Goal: Task Accomplishment & Management: Manage account settings

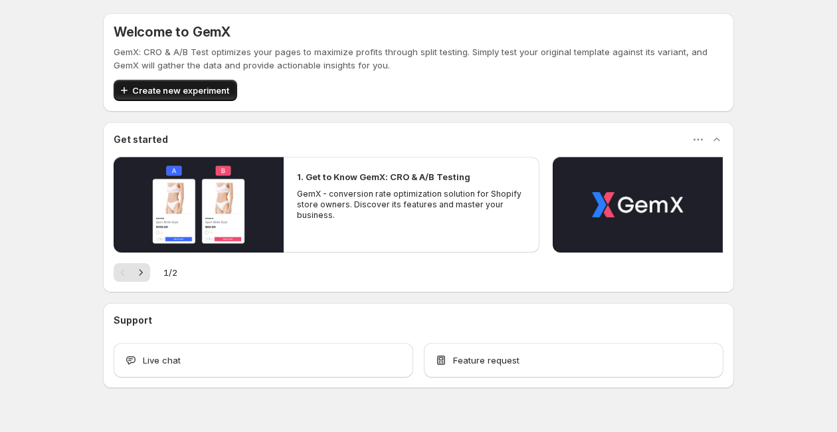
click at [200, 86] on span "Create new experiment" at bounding box center [180, 90] width 97 height 13
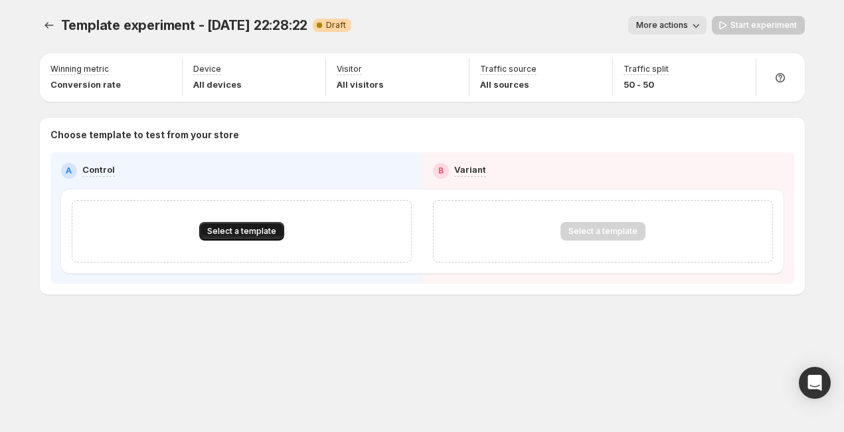
click at [226, 228] on span "Select a template" at bounding box center [241, 231] width 69 height 11
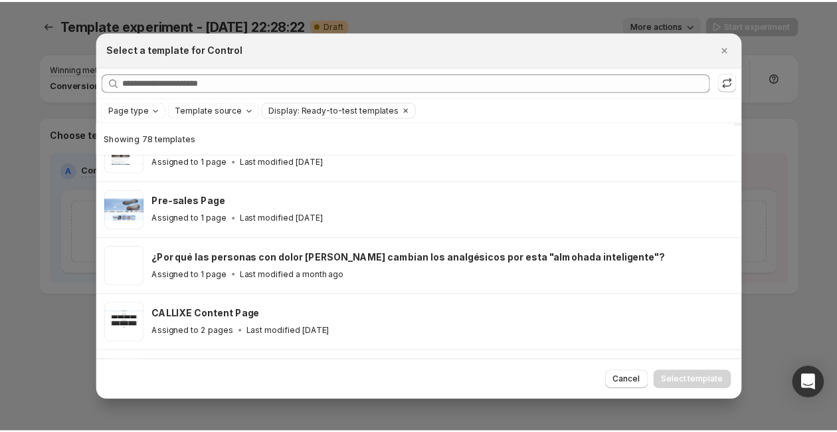
scroll to position [655, 0]
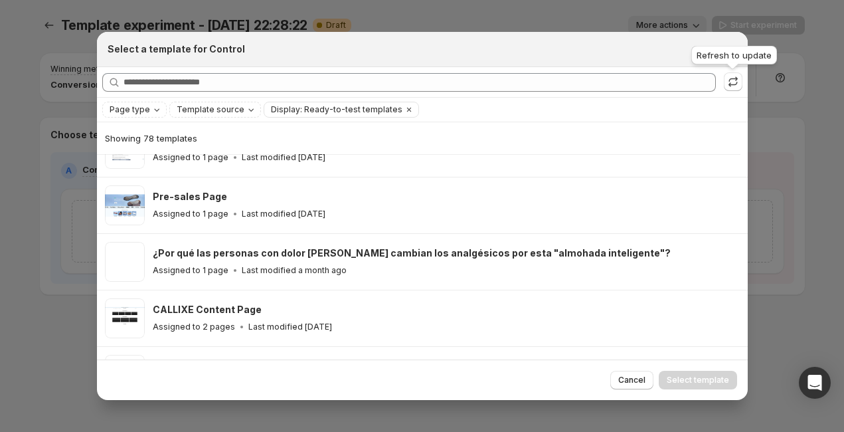
click at [728, 50] on div "Refresh to update" at bounding box center [733, 57] width 91 height 29
click at [730, 44] on div "Refresh to update" at bounding box center [733, 57] width 91 height 29
click at [719, 58] on div "Select a template for Control" at bounding box center [422, 49] width 651 height 35
click at [722, 56] on button "Close" at bounding box center [730, 49] width 19 height 19
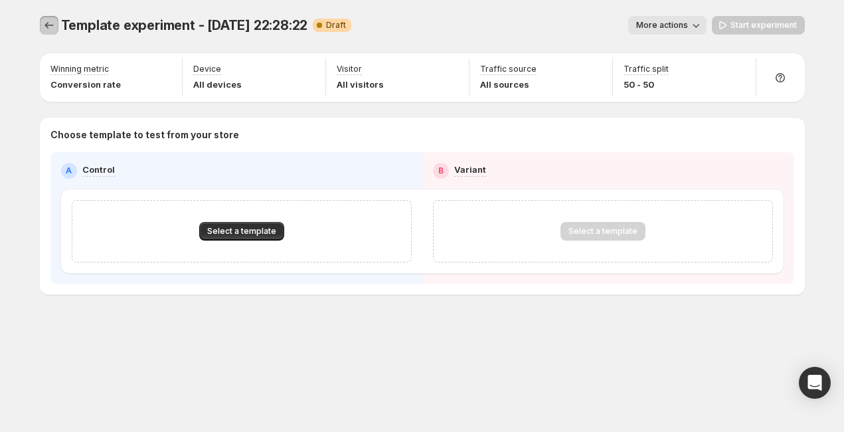
click at [53, 26] on icon "Experiments" at bounding box center [48, 25] width 13 height 13
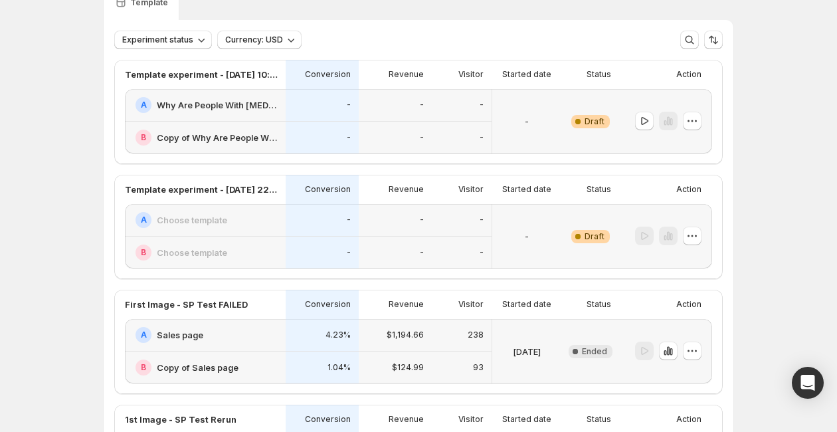
scroll to position [70, 0]
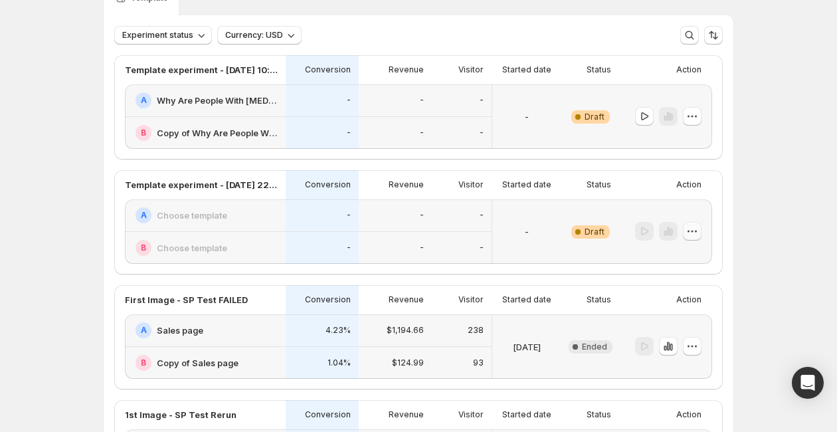
click at [694, 234] on icon "button" at bounding box center [691, 230] width 13 height 13
click at [684, 327] on span "Delete" at bounding box center [685, 326] width 27 height 11
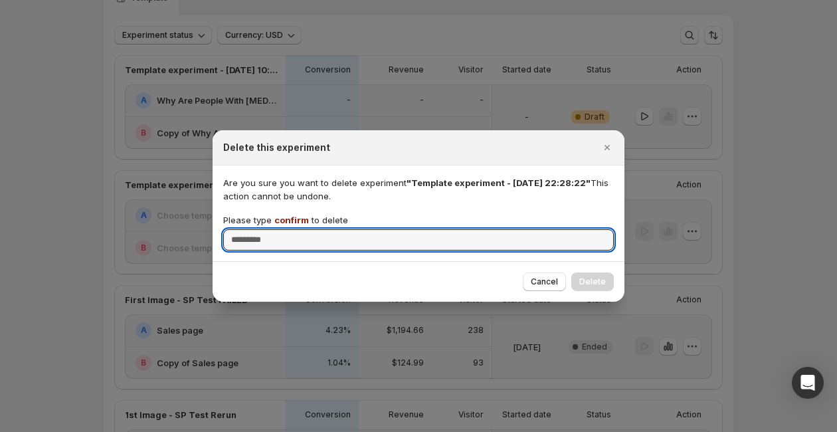
click at [505, 252] on div "Are you sure you want to delete experiment "Template experiment - Aug 24, 22:28…" at bounding box center [418, 213] width 412 height 96
click at [486, 244] on input "Please type confirm to delete" at bounding box center [418, 239] width 390 height 21
type input "*******"
click at [599, 283] on span "Delete" at bounding box center [592, 281] width 27 height 11
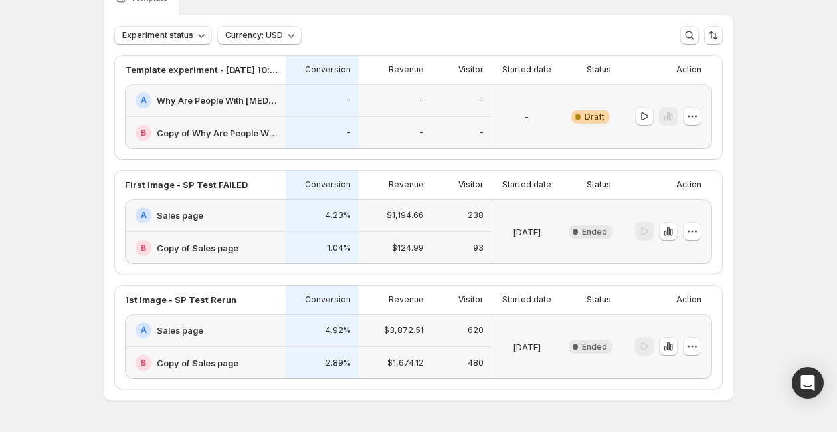
click at [460, 117] on div "-" at bounding box center [462, 133] width 60 height 33
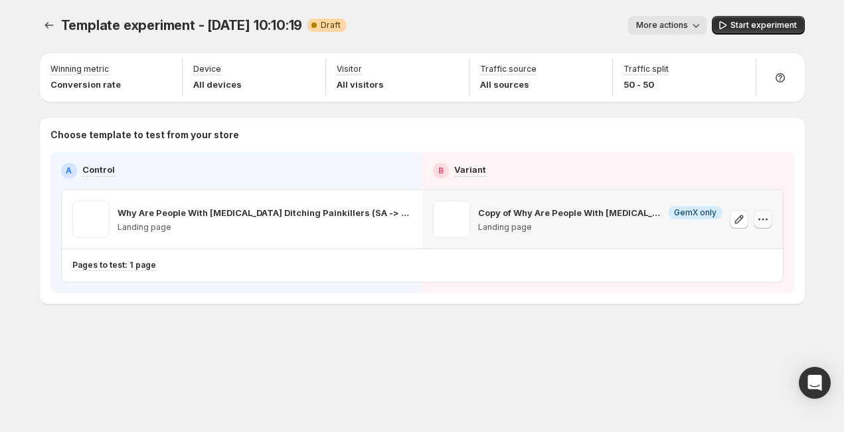
click at [769, 226] on button "button" at bounding box center [763, 219] width 19 height 19
click at [746, 291] on ul "Change template Copy ID 581083942526911215 Remove template" at bounding box center [764, 275] width 113 height 78
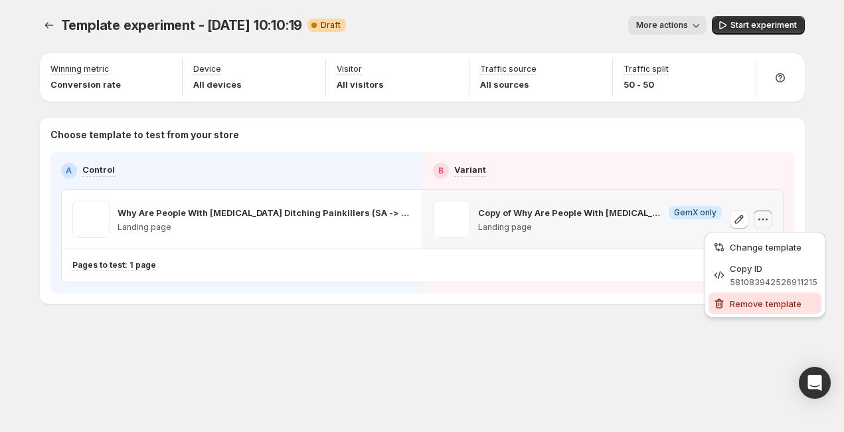
click at [748, 305] on span "Remove template" at bounding box center [766, 303] width 72 height 11
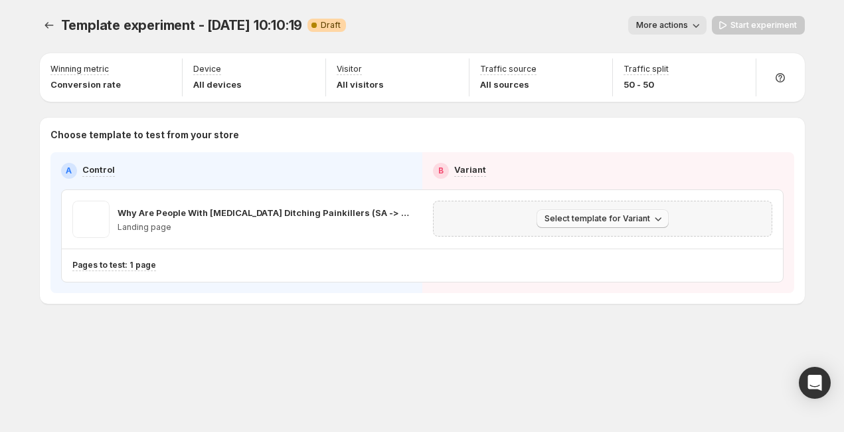
click at [644, 212] on button "Select template for Variant" at bounding box center [602, 218] width 132 height 19
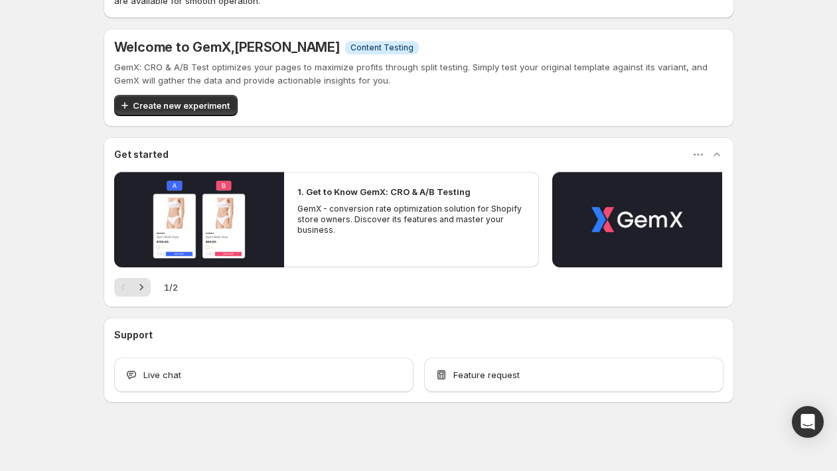
scroll to position [73, 0]
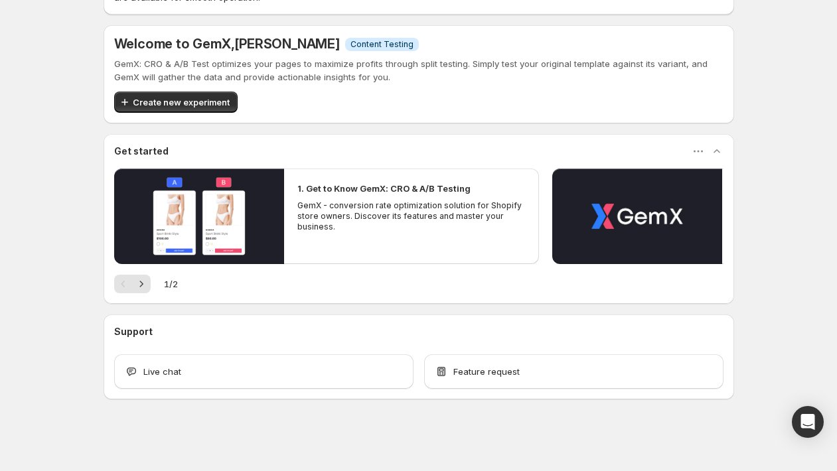
scroll to position [71, 0]
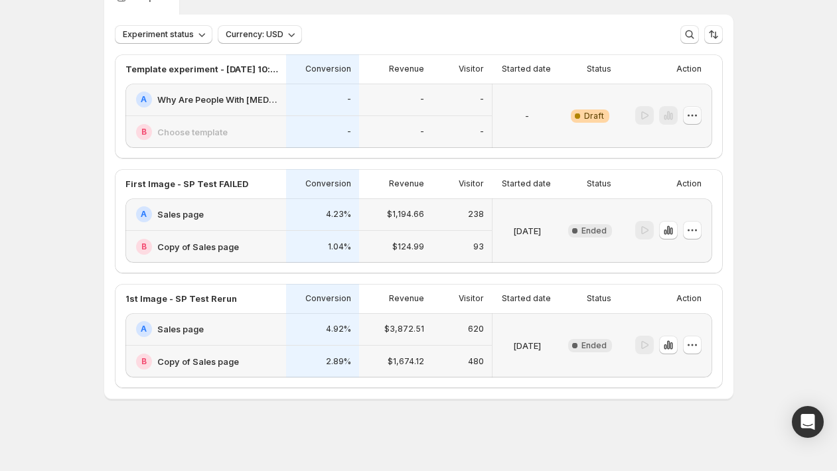
click at [696, 114] on icon "button" at bounding box center [692, 115] width 13 height 13
click at [686, 142] on span "Edit" at bounding box center [680, 142] width 15 height 11
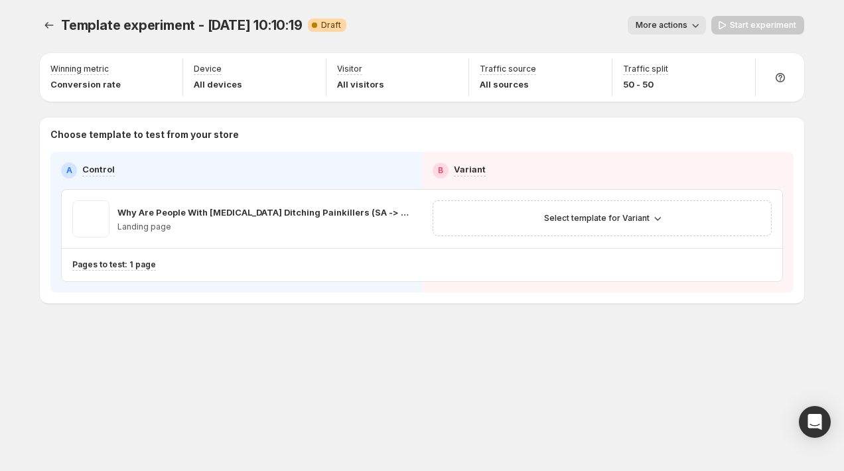
click at [285, 27] on span "Template experiment - Aug 22, 10:10:19" at bounding box center [182, 25] width 242 height 16
click at [49, 25] on icon "Experiments" at bounding box center [48, 25] width 13 height 13
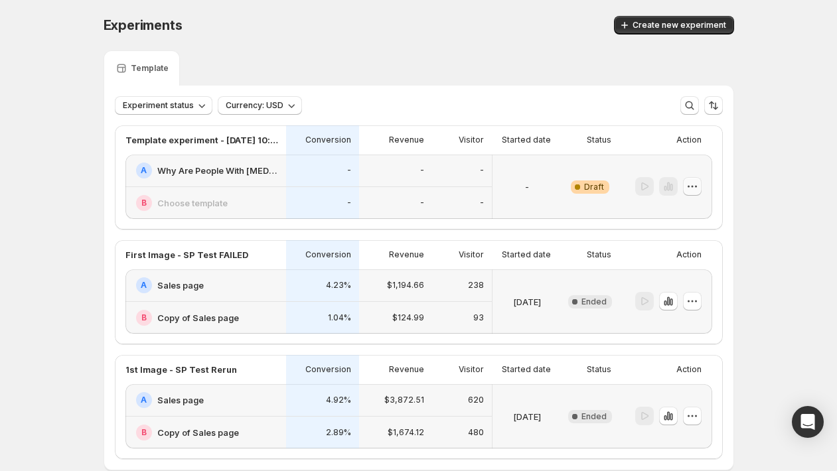
click at [698, 189] on icon "button" at bounding box center [692, 186] width 13 height 13
click at [688, 233] on span "Rename" at bounding box center [690, 236] width 34 height 11
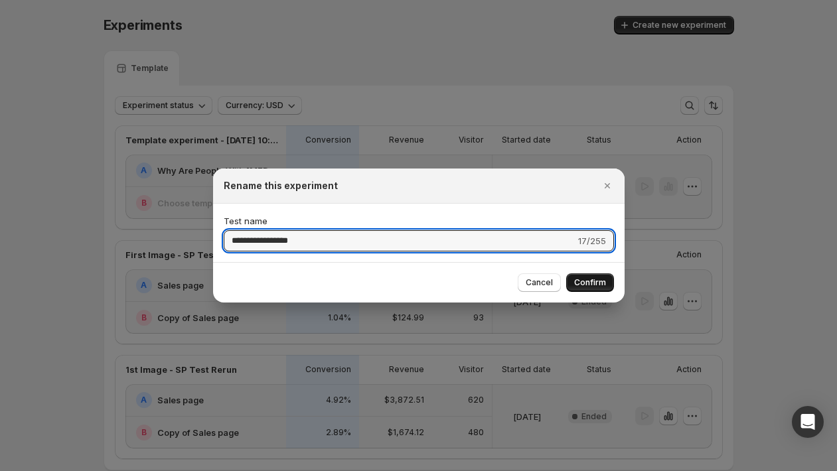
type input "**********"
click at [579, 278] on button "Confirm" at bounding box center [590, 283] width 48 height 19
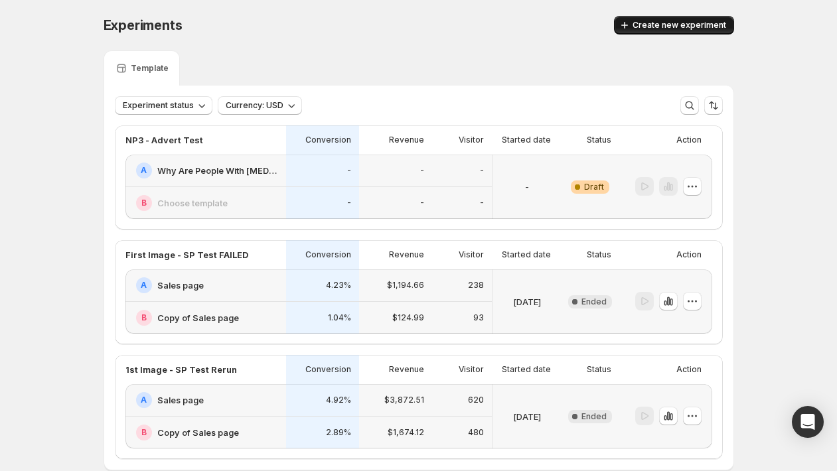
click at [661, 27] on span "Create new experiment" at bounding box center [680, 25] width 94 height 11
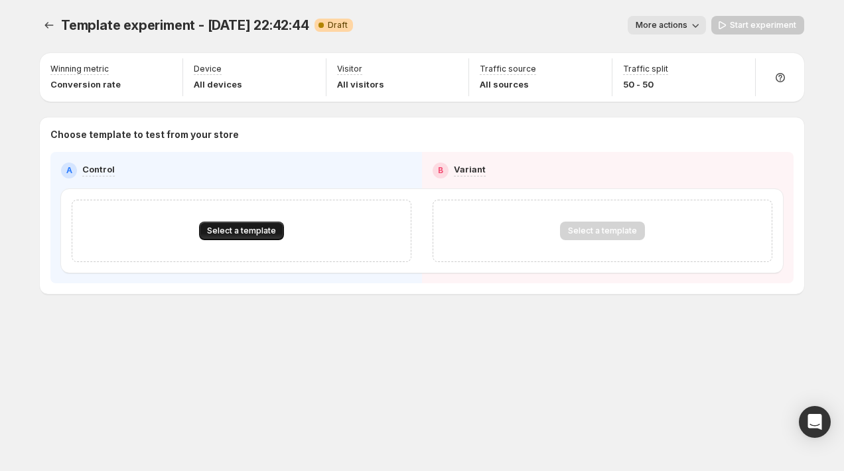
click at [249, 222] on button "Select a template" at bounding box center [241, 231] width 85 height 19
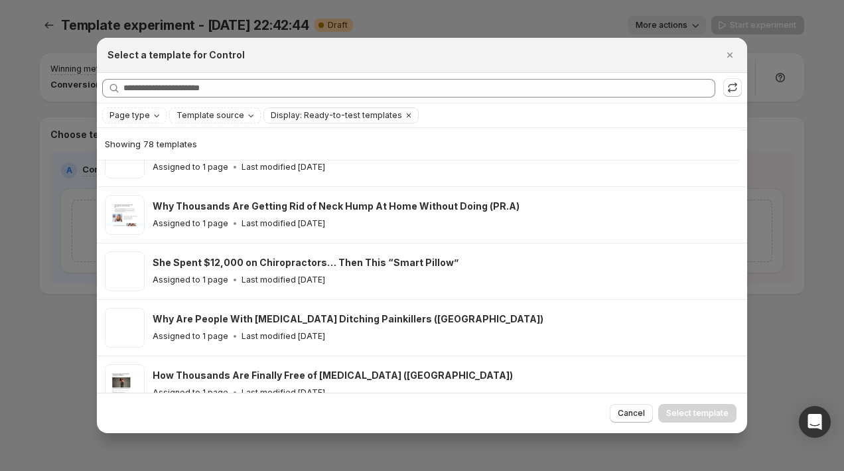
scroll to position [490, 0]
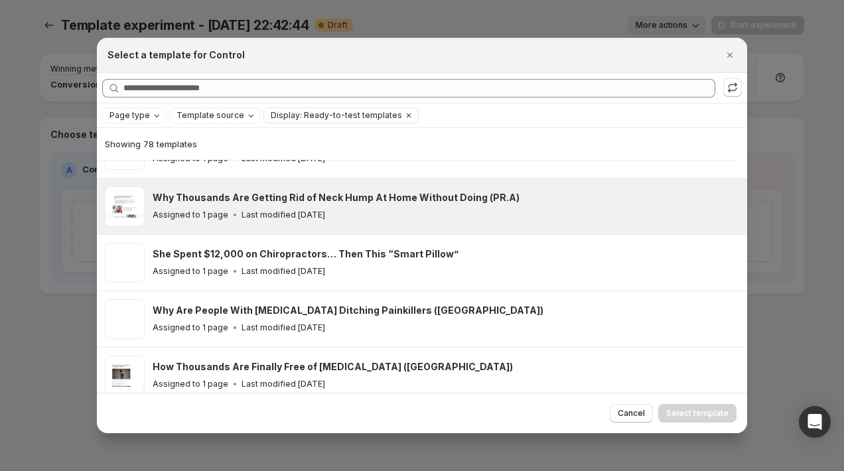
click at [283, 210] on p "Last modified [DATE]" at bounding box center [284, 215] width 84 height 11
click at [732, 56] on icon "Close" at bounding box center [730, 54] width 5 height 5
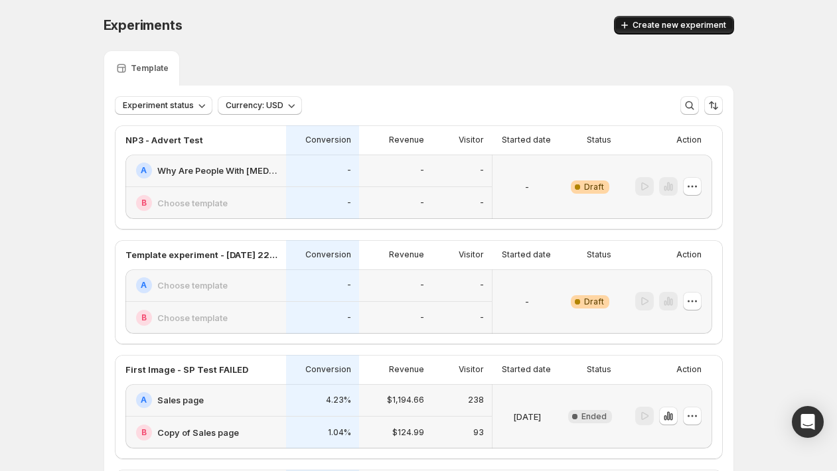
click at [683, 24] on span "Create new experiment" at bounding box center [680, 25] width 94 height 11
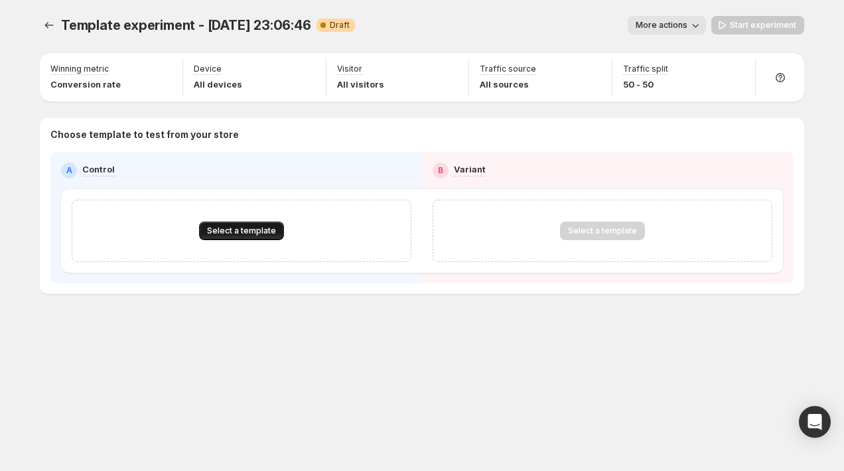
click at [227, 227] on span "Select a template" at bounding box center [241, 231] width 69 height 11
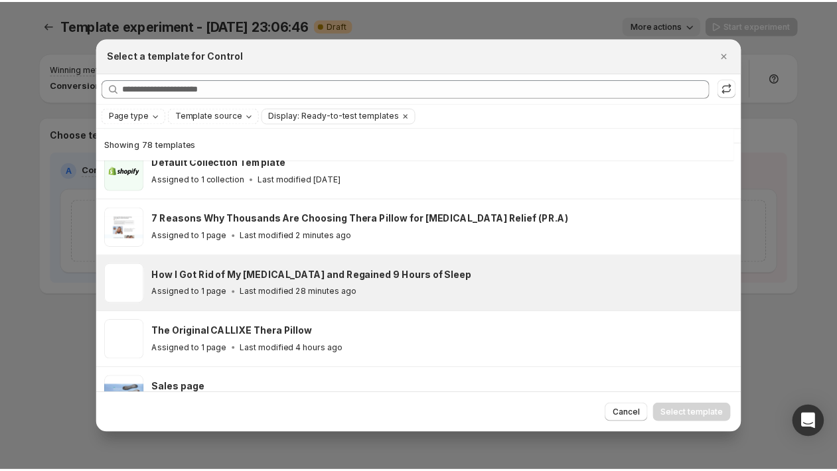
scroll to position [187, 0]
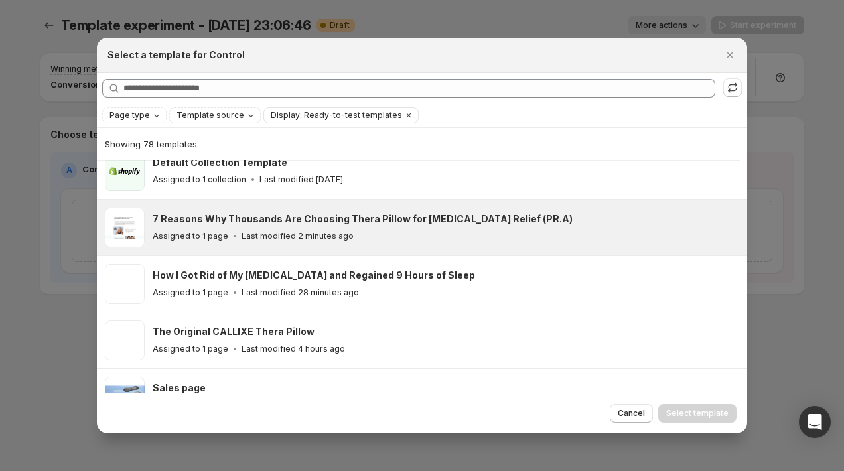
click at [242, 216] on h3 "7 Reasons Why Thousands Are Choosing Thera Pillow for [MEDICAL_DATA] Relief (PR…" at bounding box center [363, 218] width 420 height 13
click at [698, 419] on button "Select template" at bounding box center [698, 413] width 78 height 19
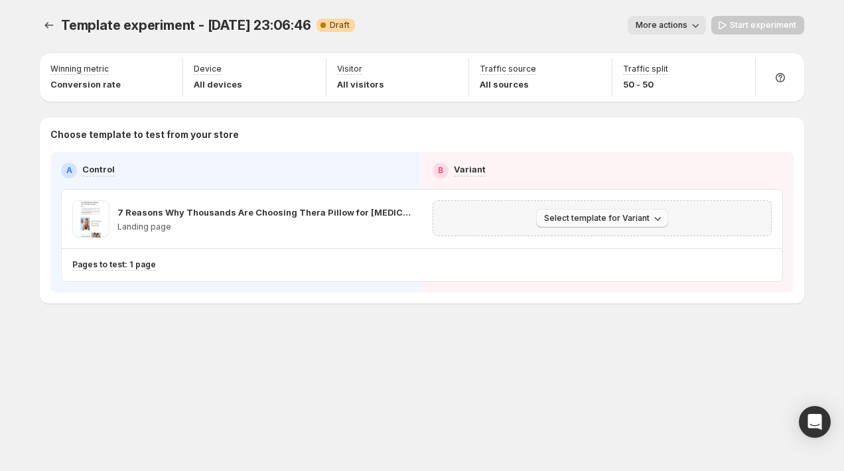
click at [633, 217] on span "Select template for Variant" at bounding box center [597, 218] width 106 height 11
click at [592, 266] on span "Create Variant based on Control" at bounding box center [604, 269] width 135 height 11
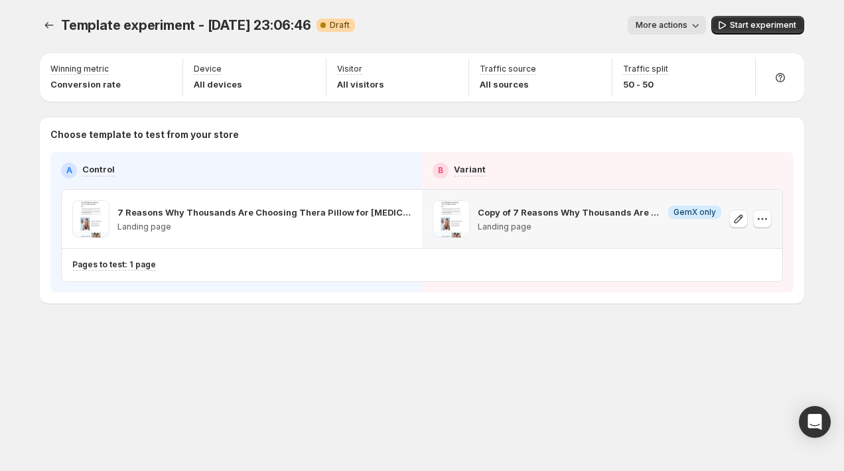
click at [675, 28] on span "More actions" at bounding box center [662, 25] width 52 height 11
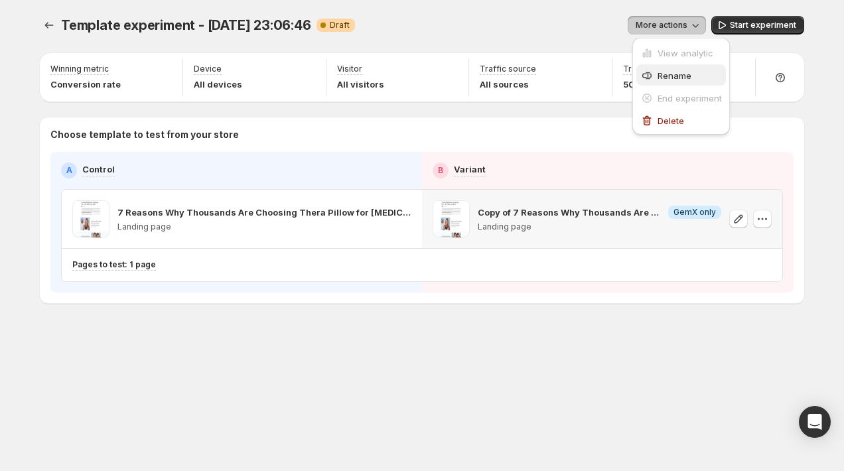
click at [666, 71] on span "Rename" at bounding box center [675, 75] width 34 height 11
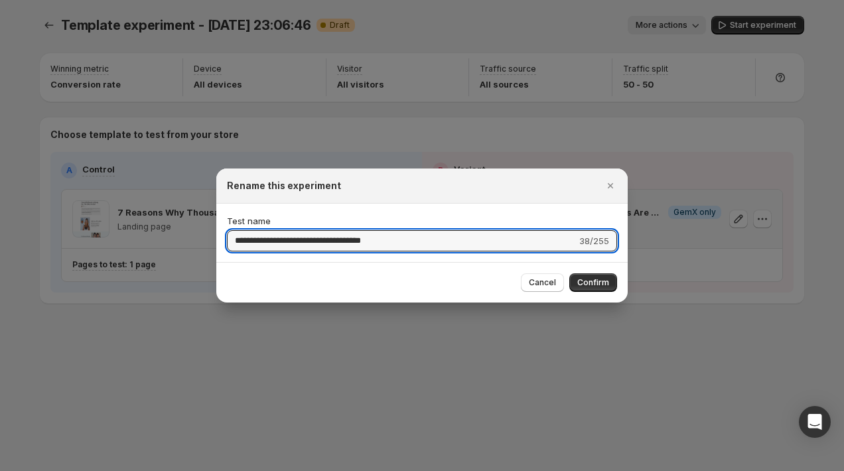
type input "*"
type input "**********"
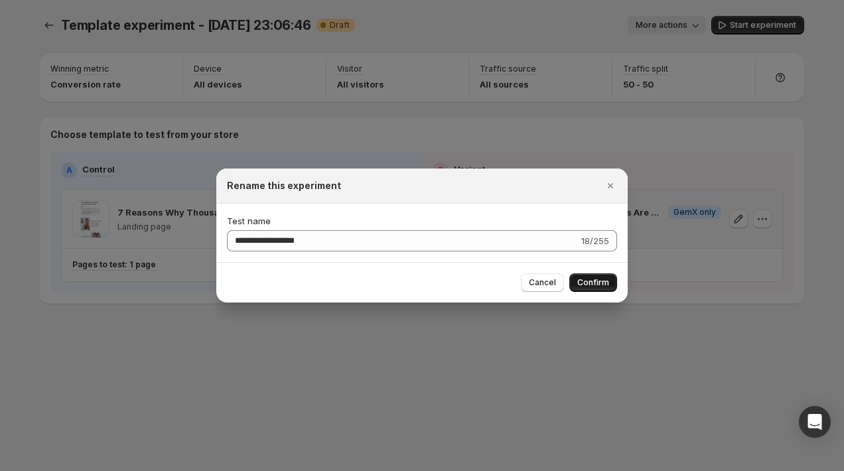
click at [595, 286] on span "Confirm" at bounding box center [594, 283] width 32 height 11
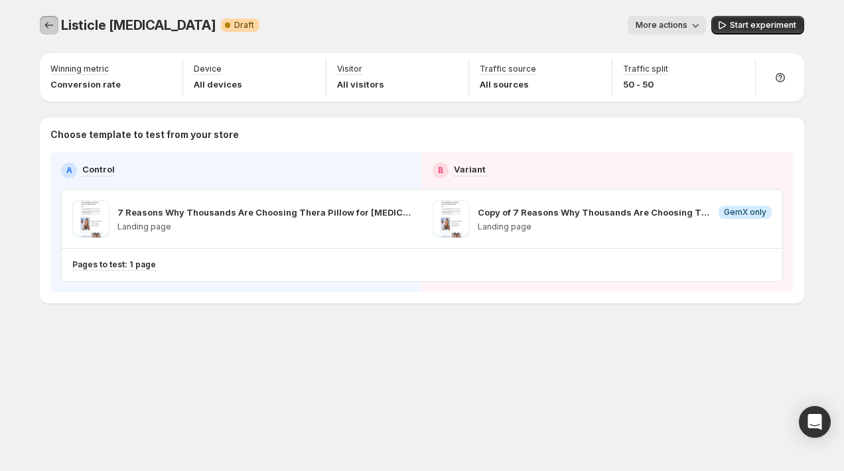
click at [44, 22] on icon "Experiments" at bounding box center [48, 25] width 13 height 13
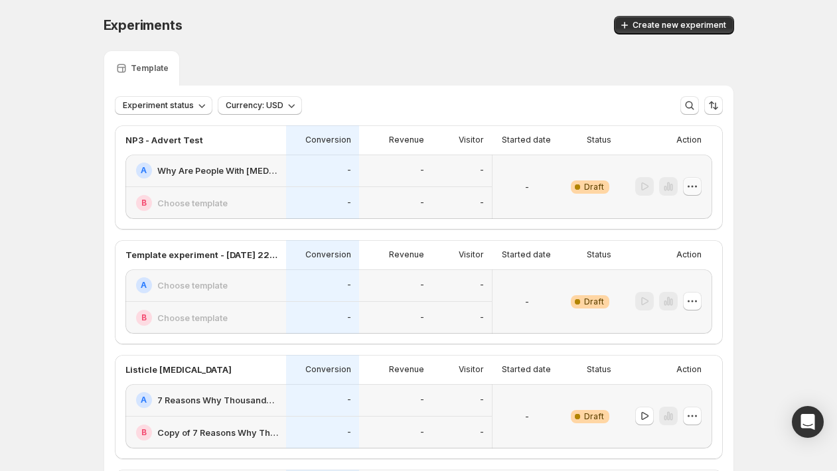
click at [696, 190] on icon "button" at bounding box center [692, 186] width 13 height 13
click at [697, 302] on icon "button" at bounding box center [692, 301] width 13 height 13
click at [671, 398] on div "Delete" at bounding box center [696, 396] width 82 height 13
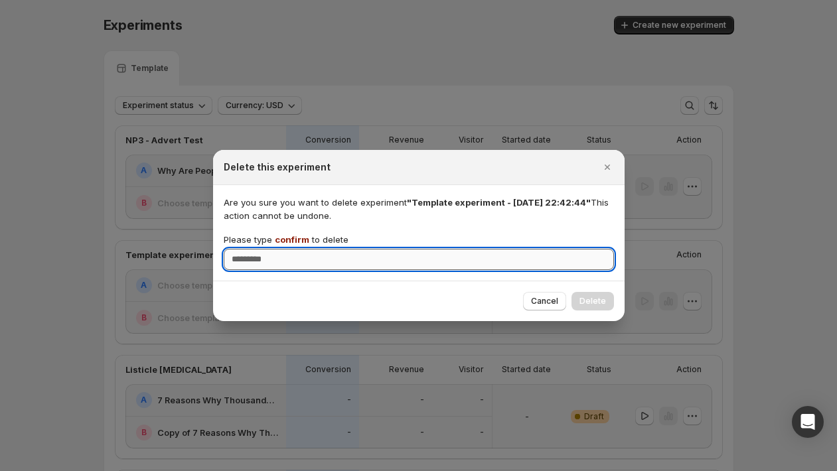
click at [522, 252] on input "Please type confirm to delete" at bounding box center [419, 259] width 390 height 21
type input "*******"
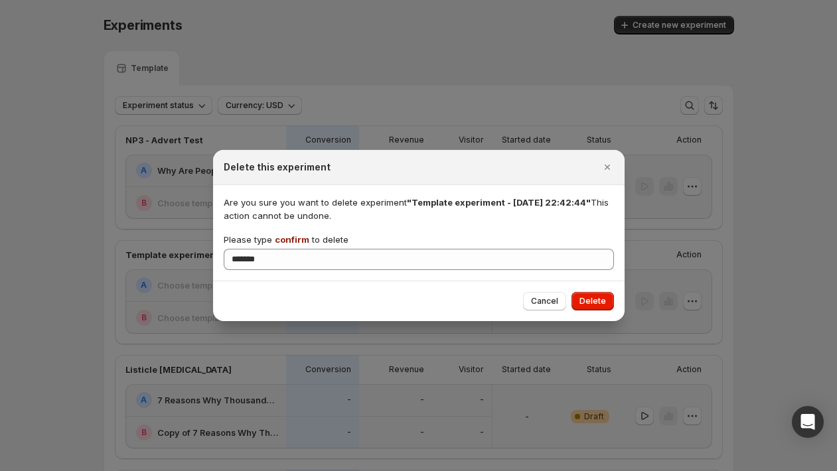
click at [589, 312] on div "Cancel Delete" at bounding box center [419, 301] width 412 height 40
click at [589, 298] on span "Delete" at bounding box center [593, 301] width 27 height 11
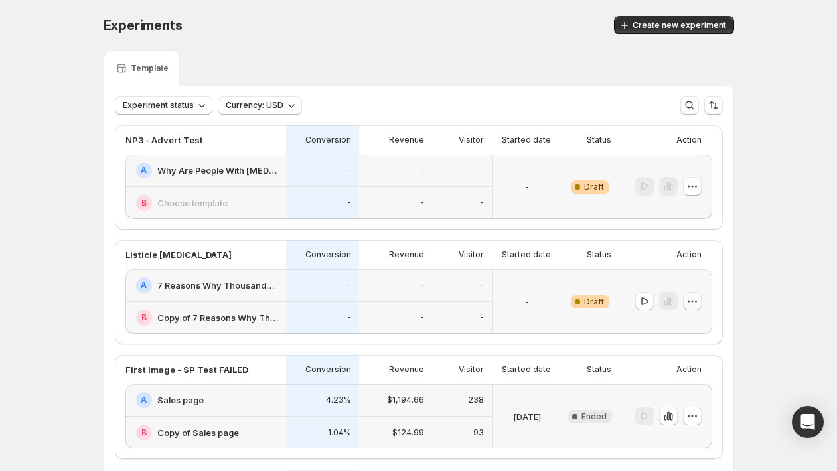
click at [696, 309] on button "button" at bounding box center [692, 301] width 19 height 19
click at [667, 347] on icon "button" at bounding box center [661, 351] width 13 height 13
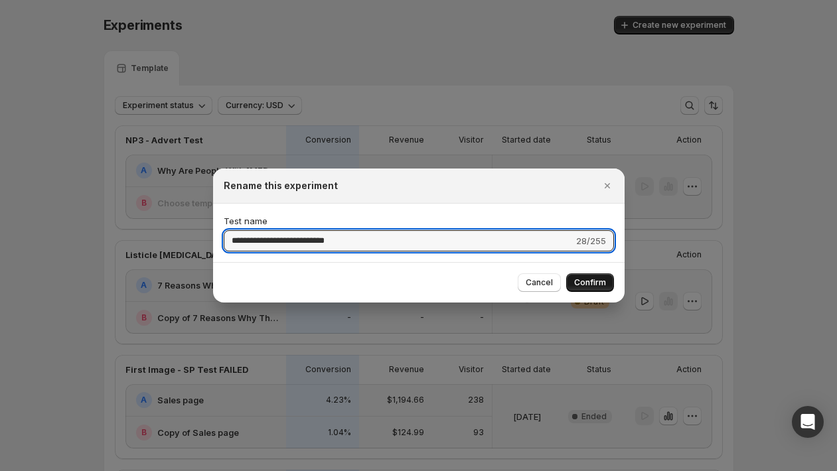
type input "**********"
click at [596, 286] on span "Confirm" at bounding box center [590, 283] width 32 height 11
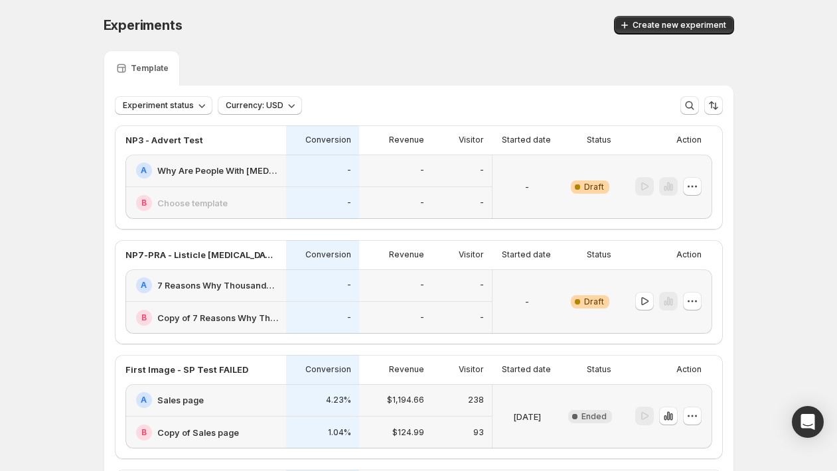
click at [706, 192] on div at bounding box center [665, 187] width 93 height 64
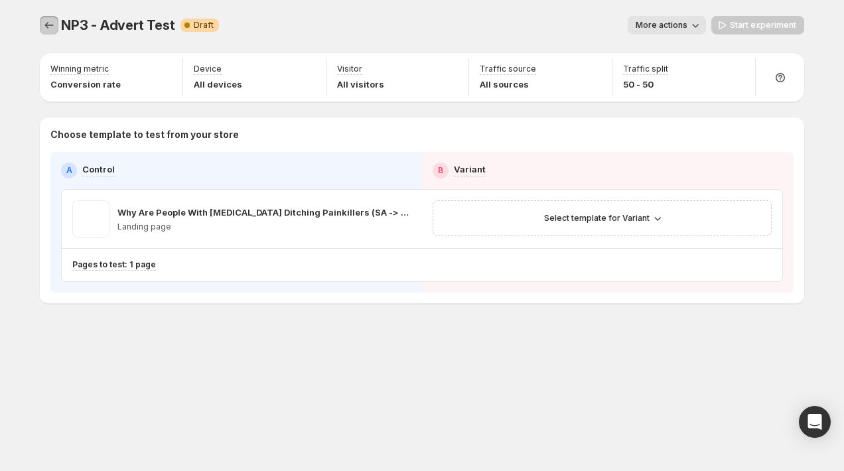
click at [41, 23] on button "Experiments" at bounding box center [49, 25] width 19 height 19
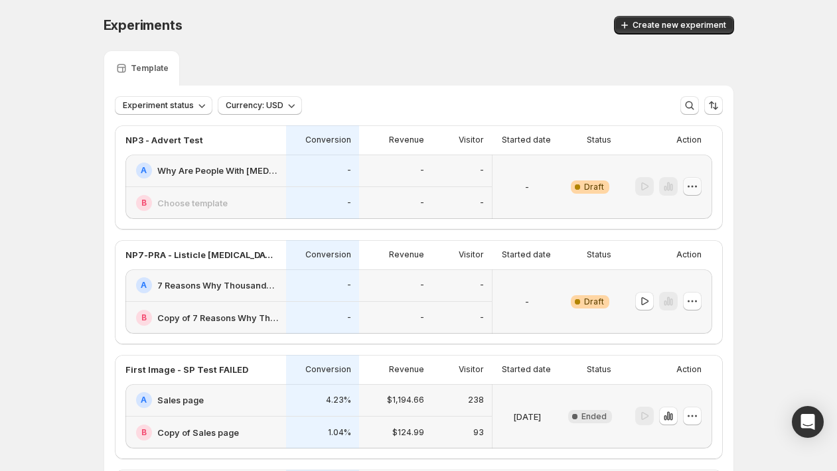
click at [698, 187] on icon "button" at bounding box center [692, 186] width 13 height 13
click at [692, 236] on span "Rename" at bounding box center [690, 236] width 34 height 11
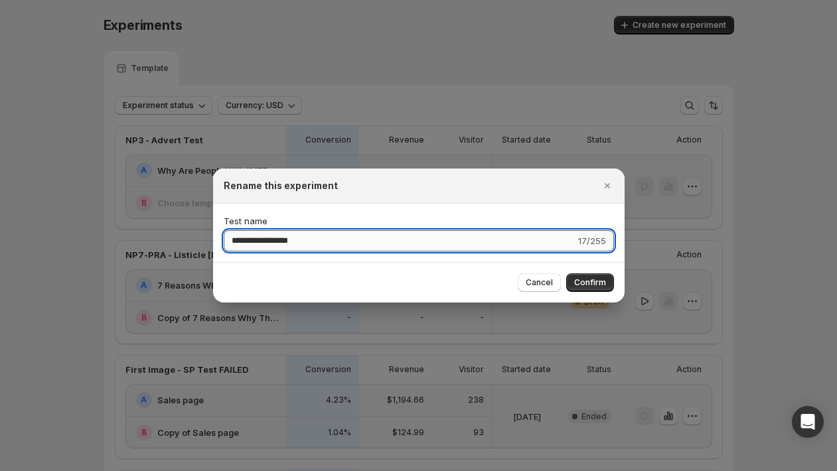
click at [292, 241] on input "**********" at bounding box center [400, 240] width 352 height 21
type input "**********"
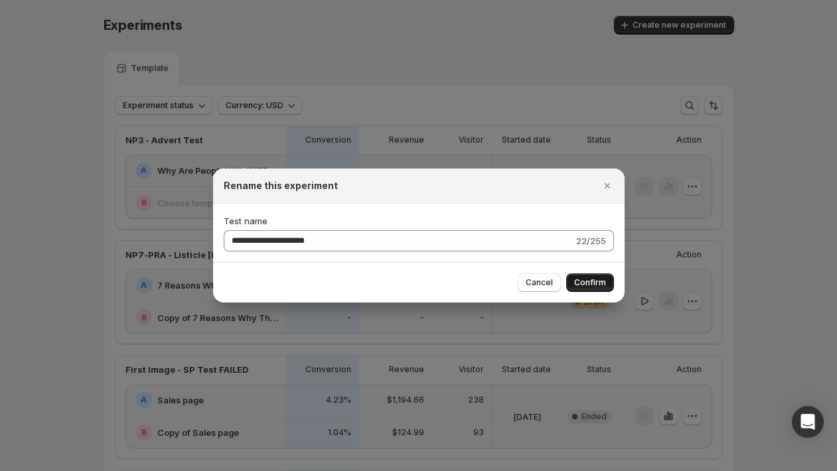
click at [596, 283] on span "Confirm" at bounding box center [590, 283] width 32 height 11
